Goal: Participate in discussion

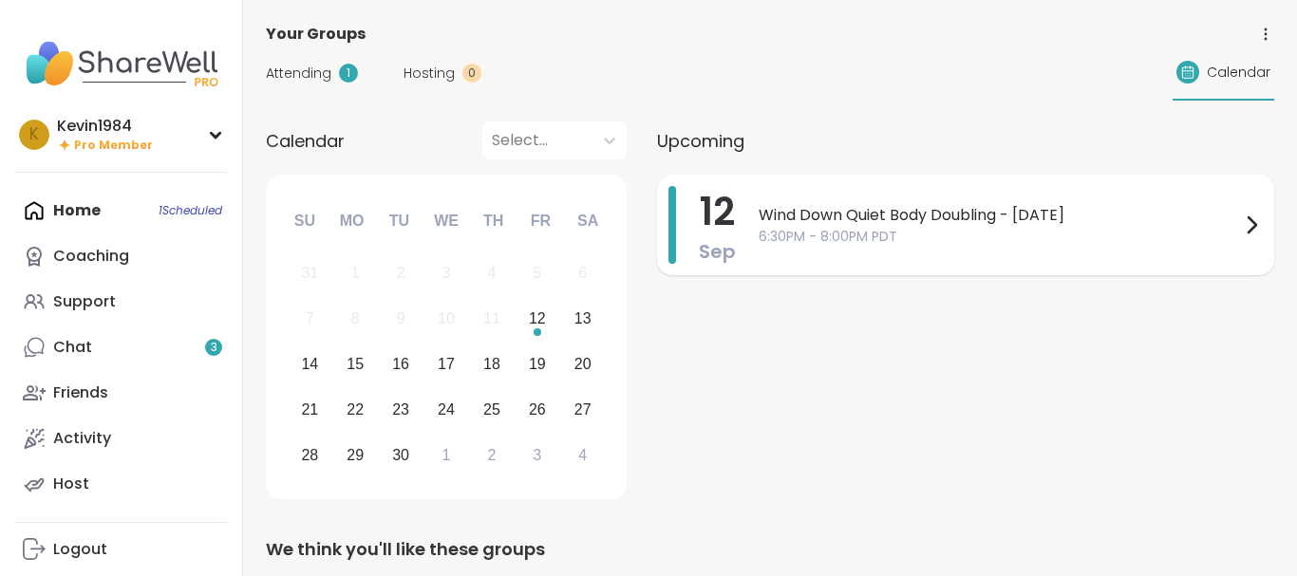
click at [835, 223] on span "Wind Down Quiet Body Doubling - [DATE]" at bounding box center [1000, 215] width 482 height 23
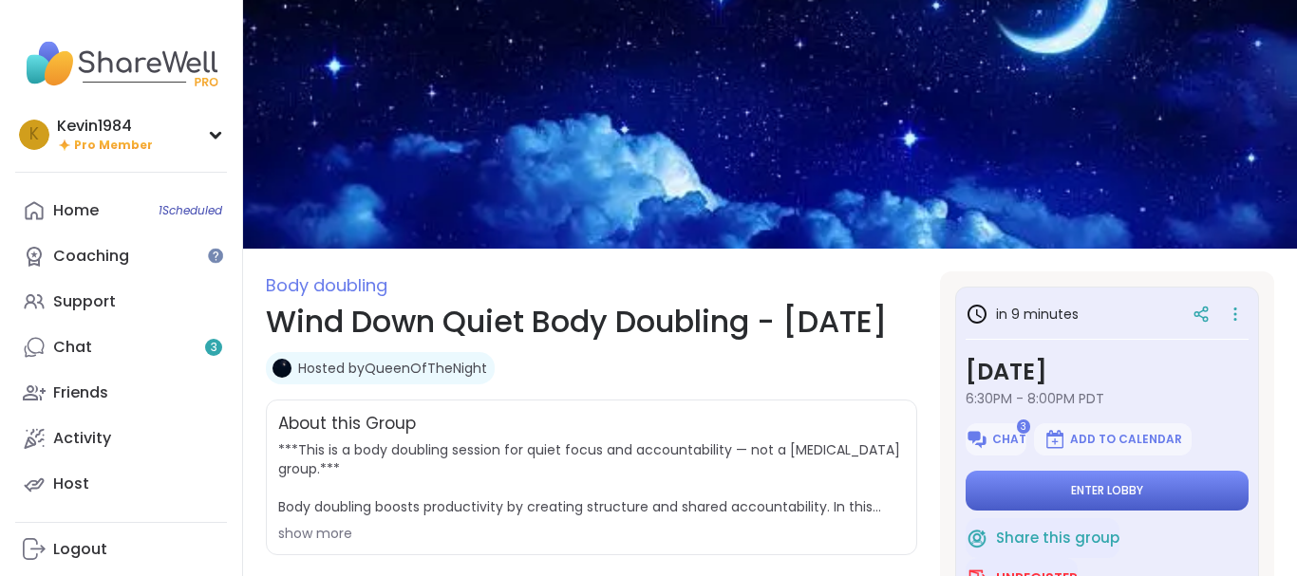
click at [1075, 503] on button "Enter lobby" at bounding box center [1107, 491] width 283 height 40
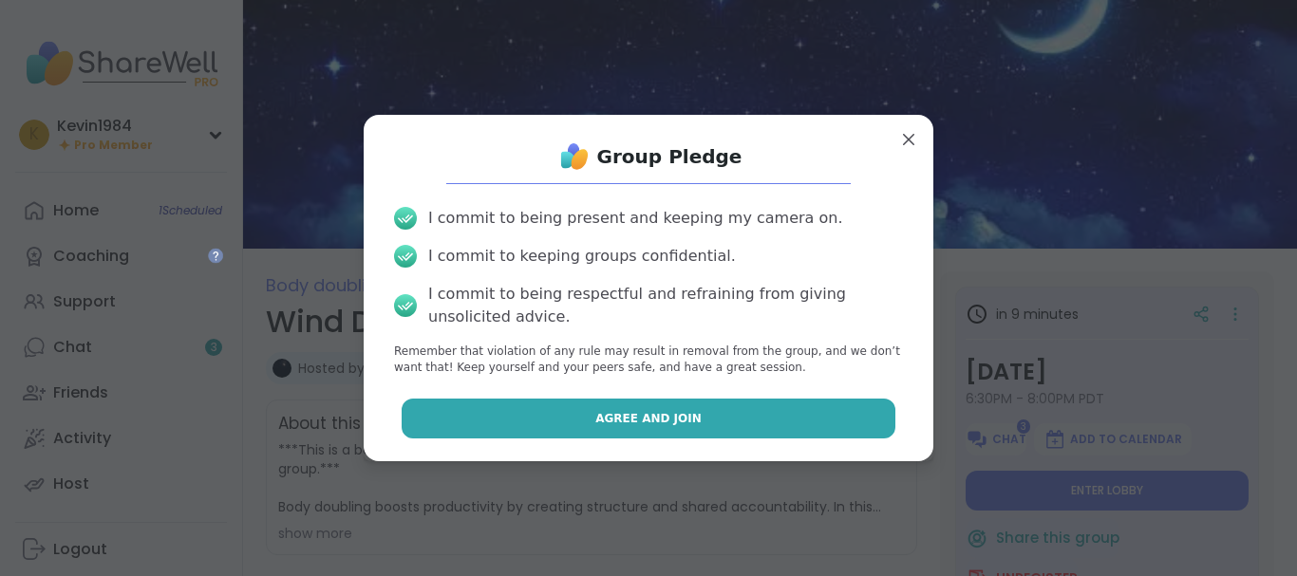
click at [859, 423] on button "Agree and Join" at bounding box center [649, 419] width 495 height 40
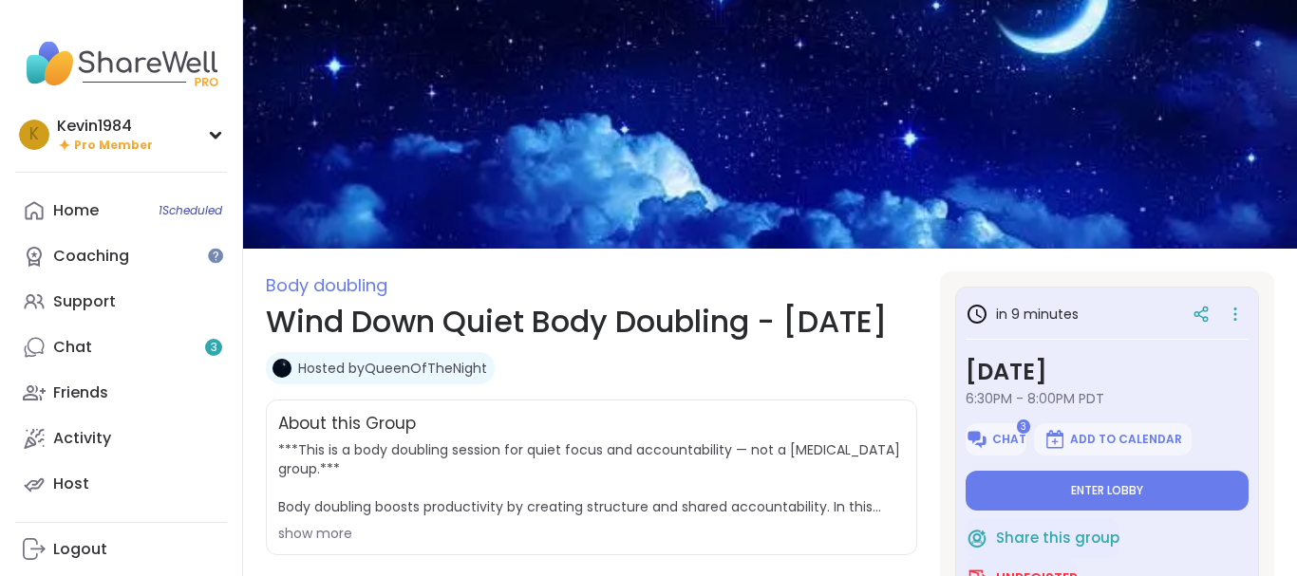
type textarea "*"
